Goal: Information Seeking & Learning: Learn about a topic

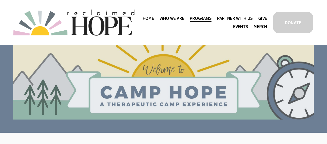
click at [0, 0] on span "Staff & Board" at bounding box center [0, 0] width 0 height 0
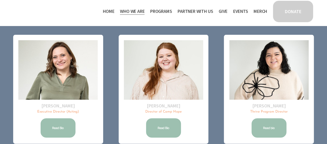
scroll to position [52, 0]
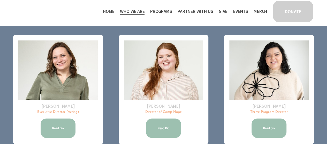
click at [52, 130] on link "Read Bio" at bounding box center [58, 128] width 36 height 21
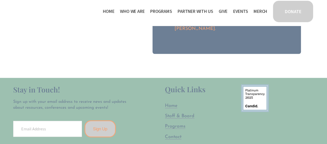
scroll to position [232, 0]
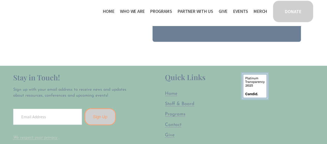
click at [190, 102] on span "Staff & Board" at bounding box center [179, 104] width 29 height 5
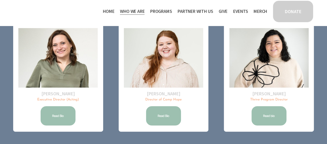
scroll to position [59, 0]
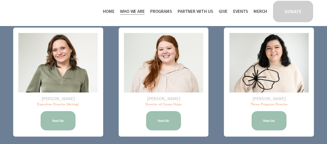
click at [159, 119] on link "Read Bio" at bounding box center [163, 121] width 36 height 21
